Goal: Check status

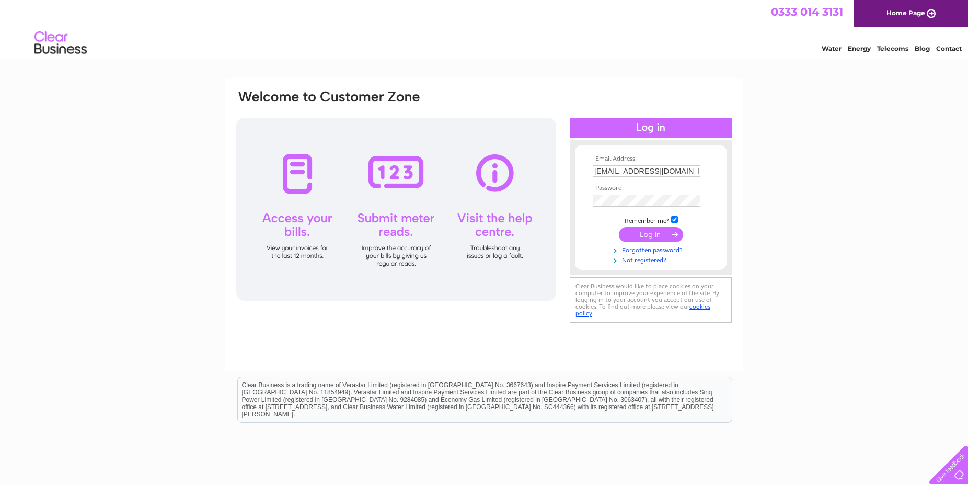
click at [655, 235] on input "submit" at bounding box center [651, 234] width 64 height 15
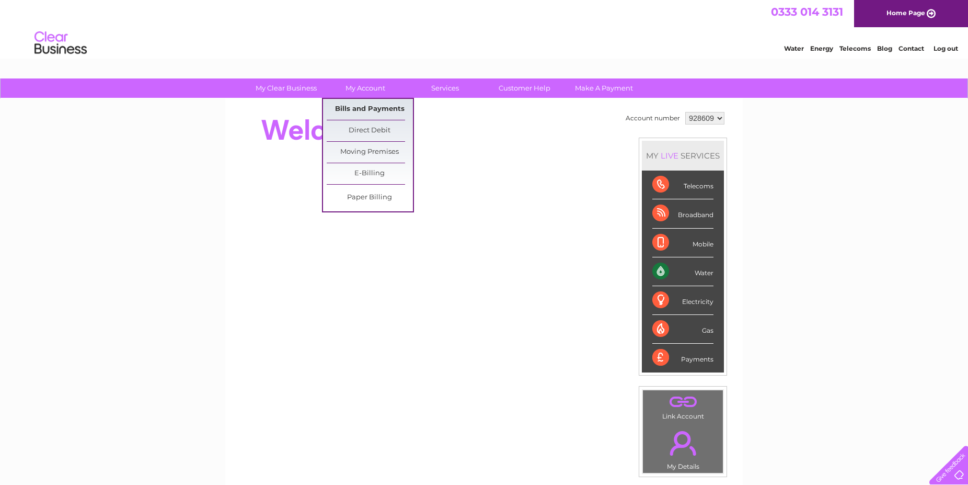
click at [357, 106] on link "Bills and Payments" at bounding box center [370, 109] width 86 height 21
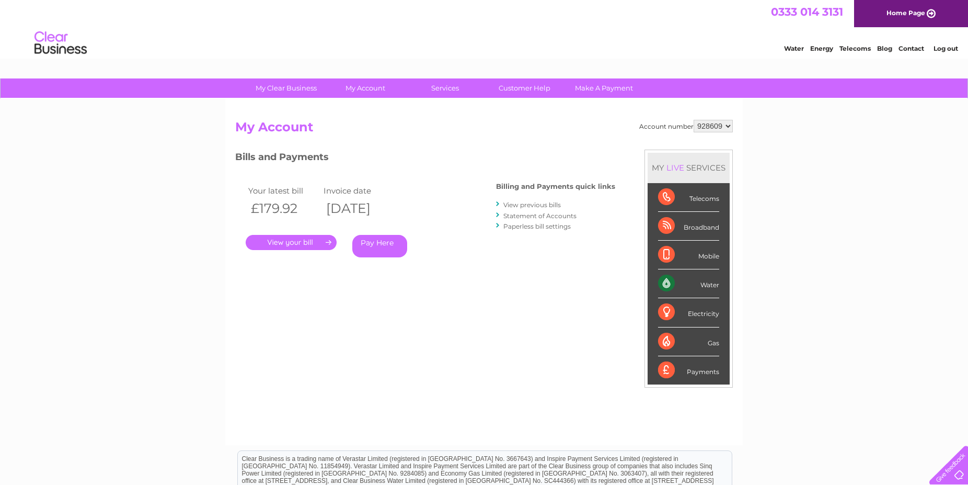
click at [300, 240] on link "." at bounding box center [291, 242] width 91 height 15
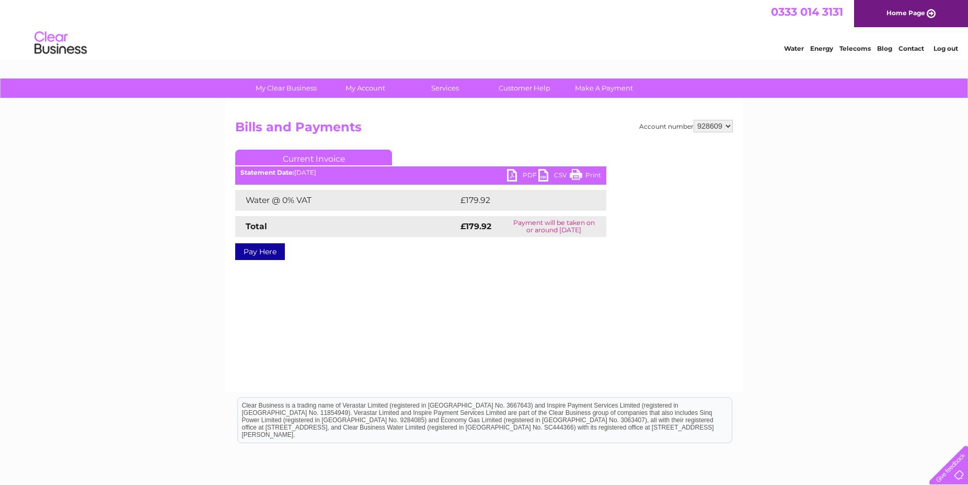
click at [520, 172] on link "PDF" at bounding box center [522, 176] width 31 height 15
